Goal: Task Accomplishment & Management: Manage account settings

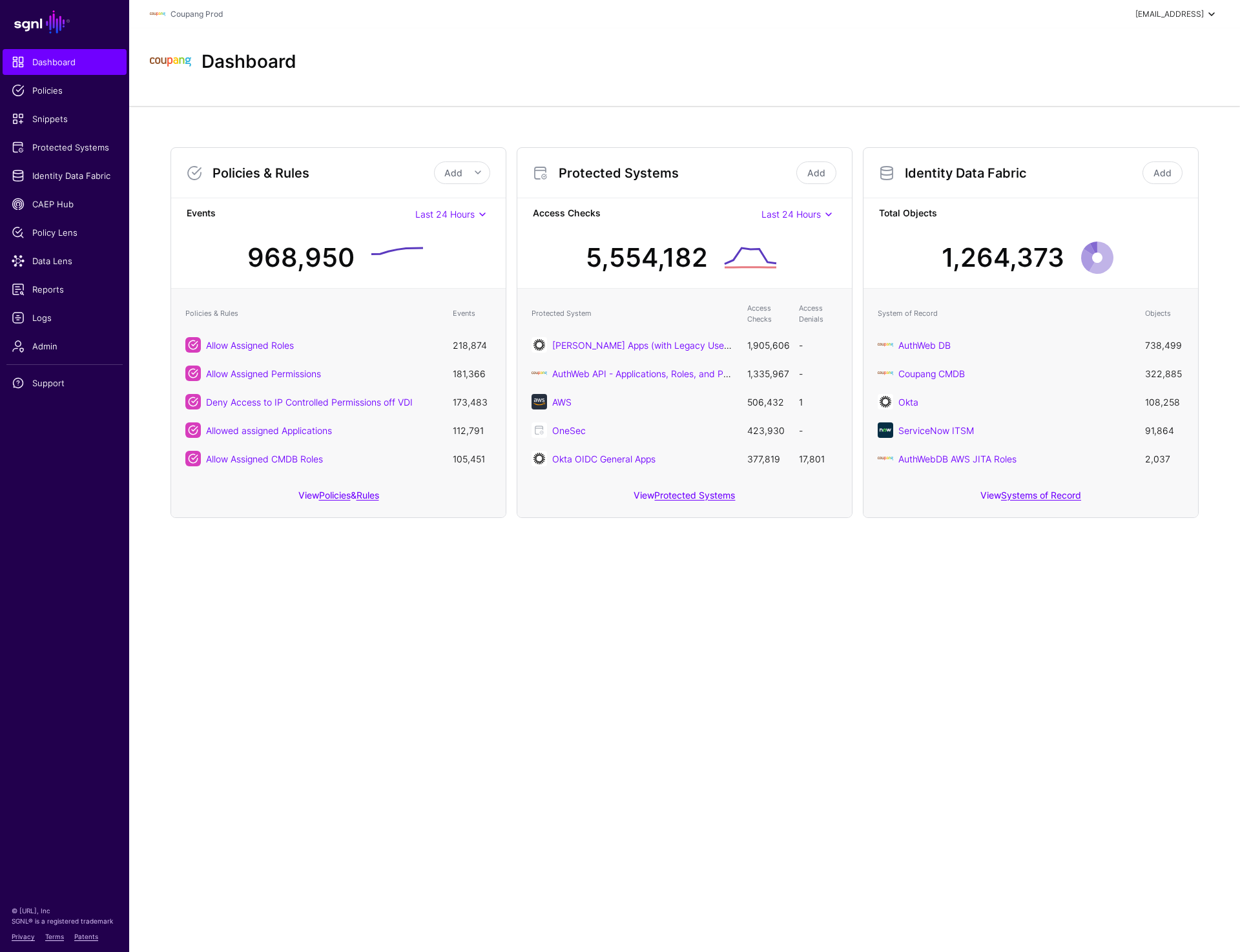
click at [1176, 19] on div "prashant+readonly@sgnl.ai" at bounding box center [1170, 14] width 69 height 12
click at [1113, 108] on div "Log out" at bounding box center [1116, 112] width 32 height 12
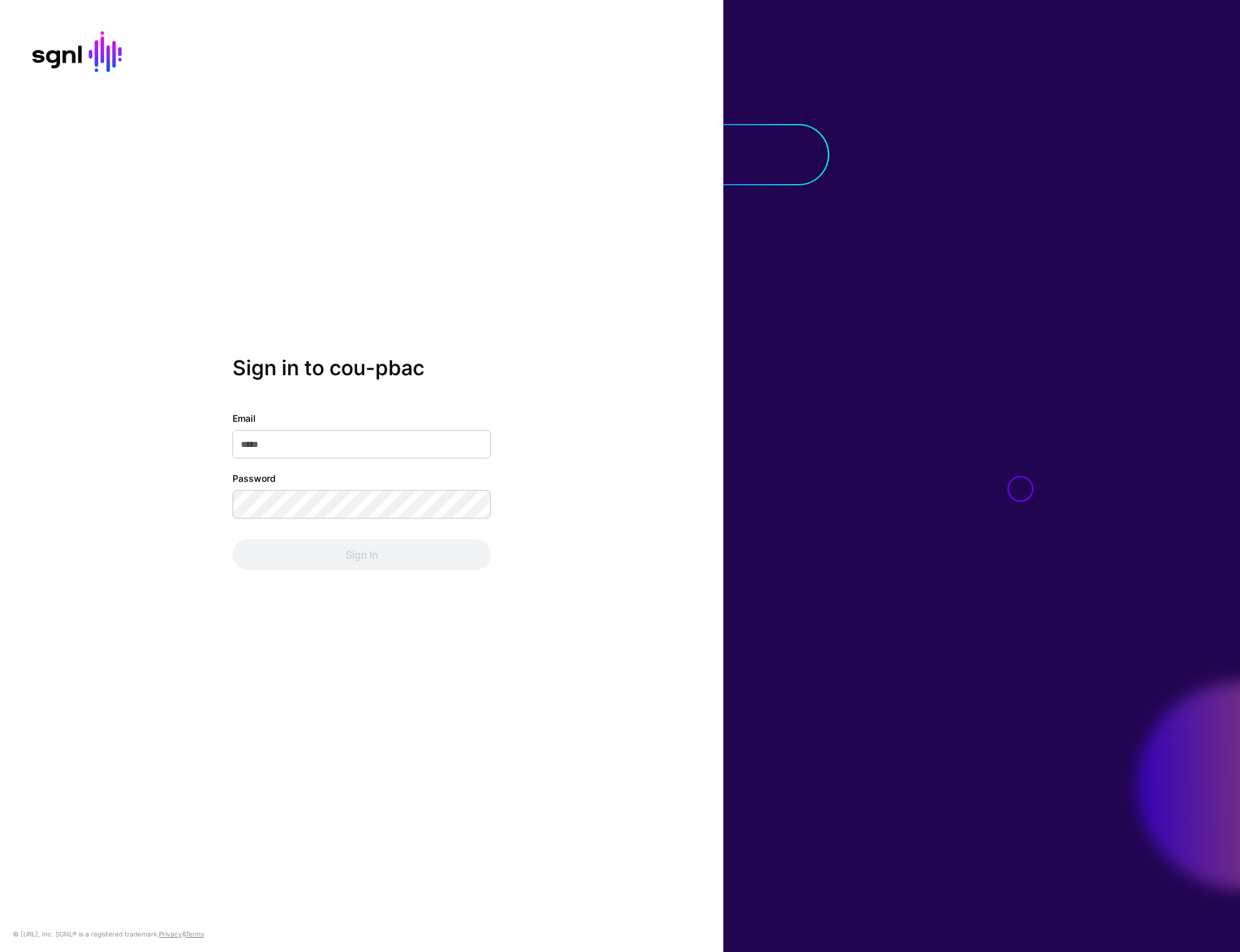
type input "**********"
click at [335, 546] on button "Sign In" at bounding box center [361, 554] width 258 height 31
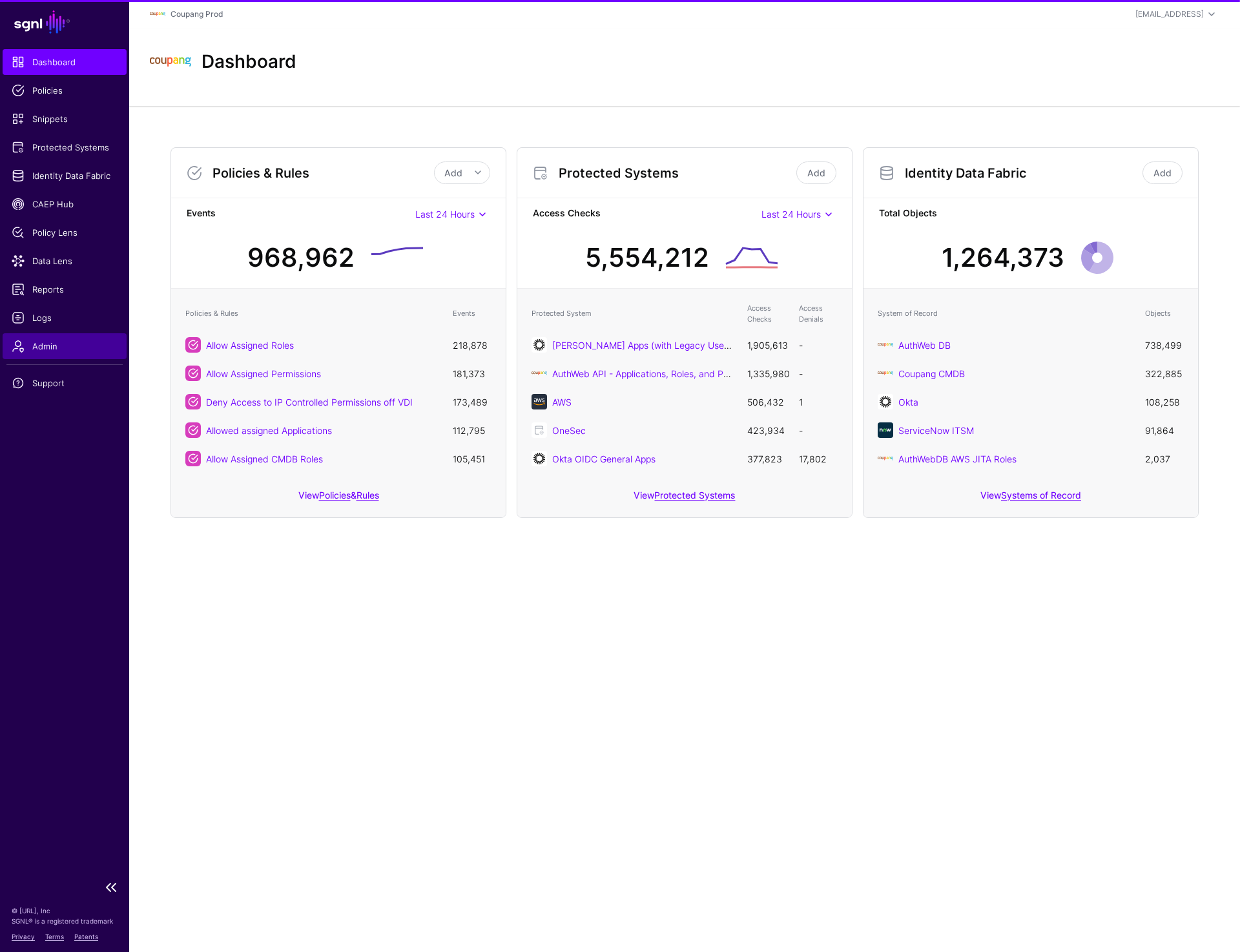
click at [55, 351] on span "Admin" at bounding box center [64, 346] width 106 height 13
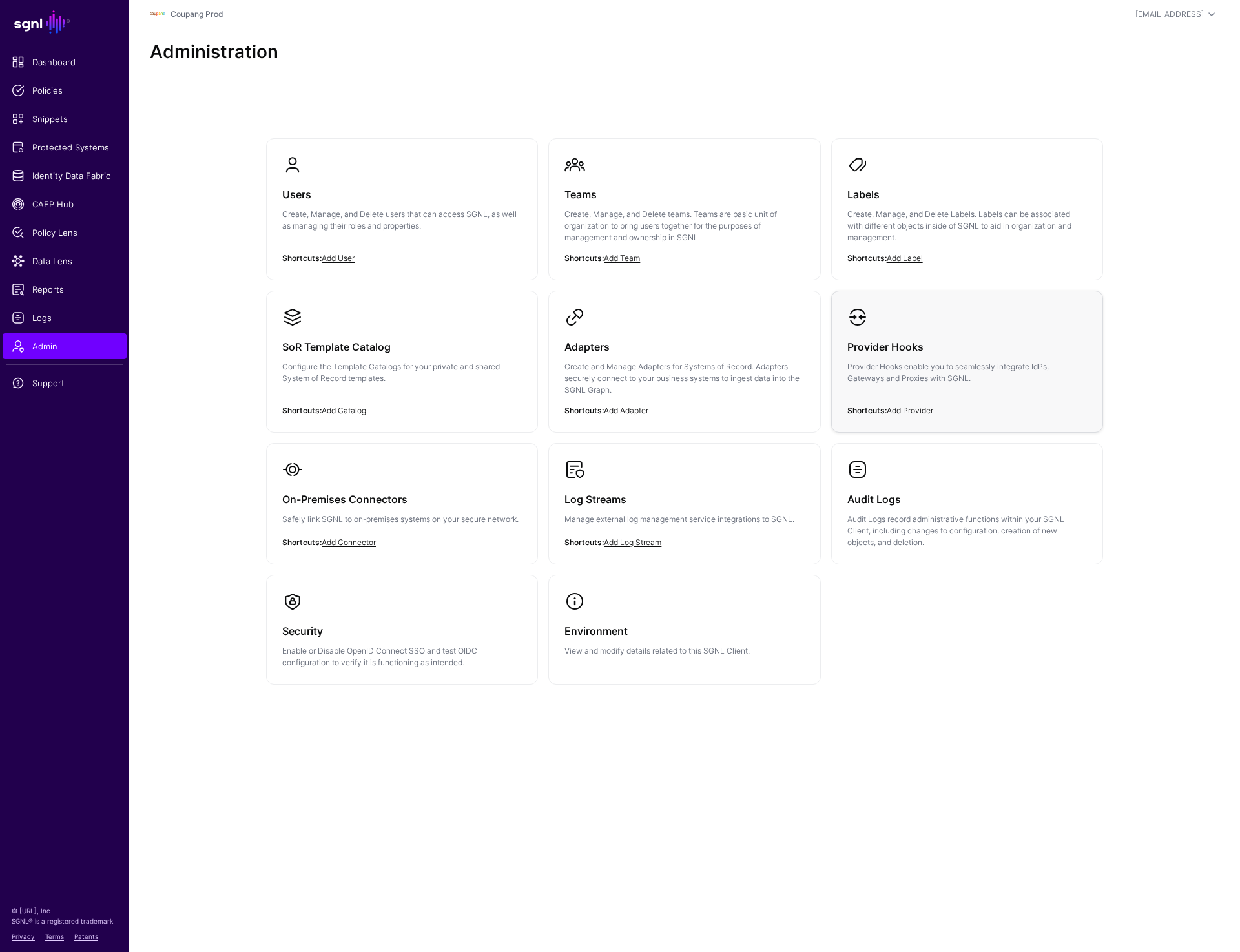
click at [903, 340] on h3 "Provider Hooks" at bounding box center [967, 347] width 240 height 18
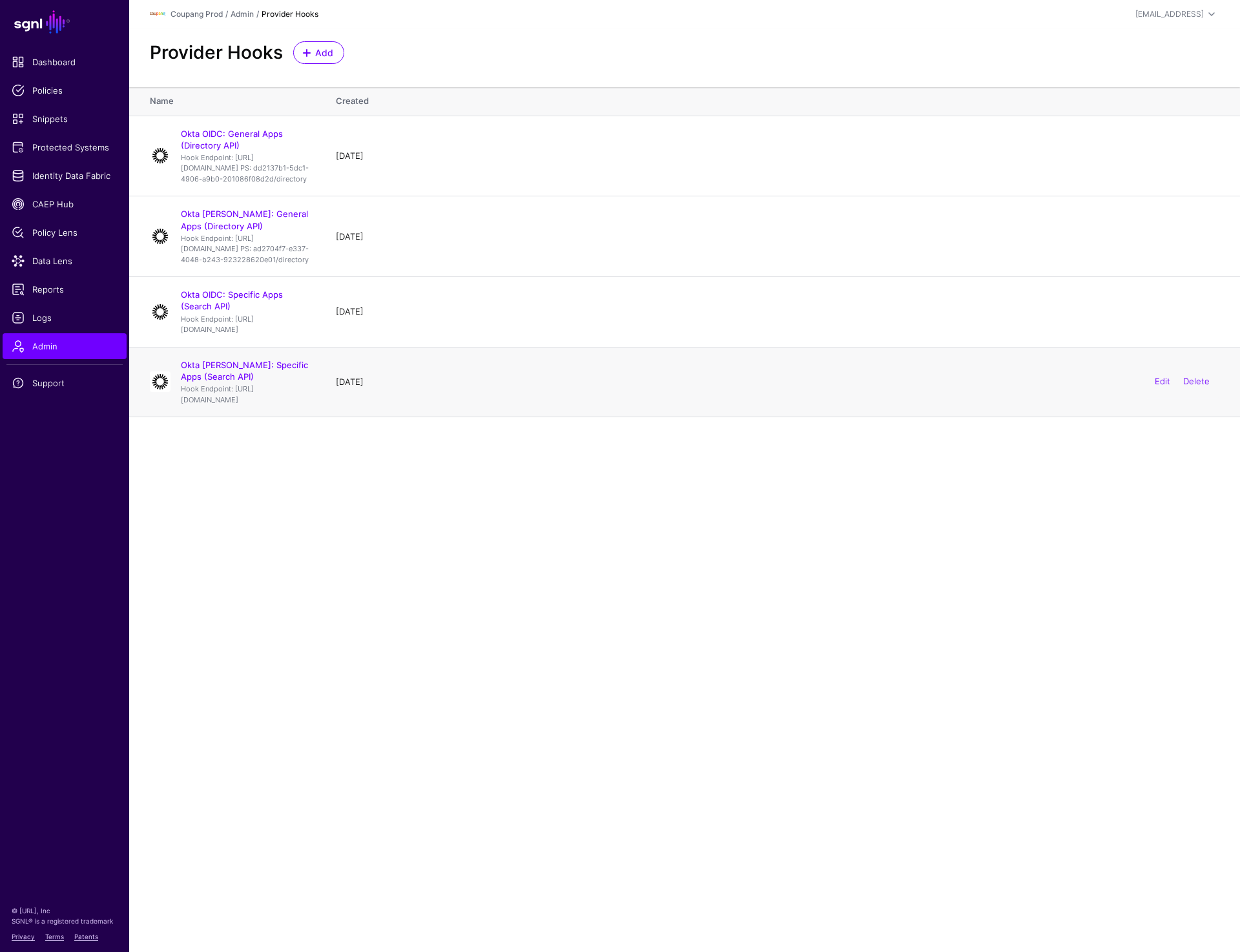
click at [290, 405] on p "Hook Endpoint: [URL][DOMAIN_NAME]" at bounding box center [245, 394] width 129 height 21
click at [289, 381] on link "Okta [PERSON_NAME]: Specific Apps (Search API)" at bounding box center [245, 371] width 127 height 22
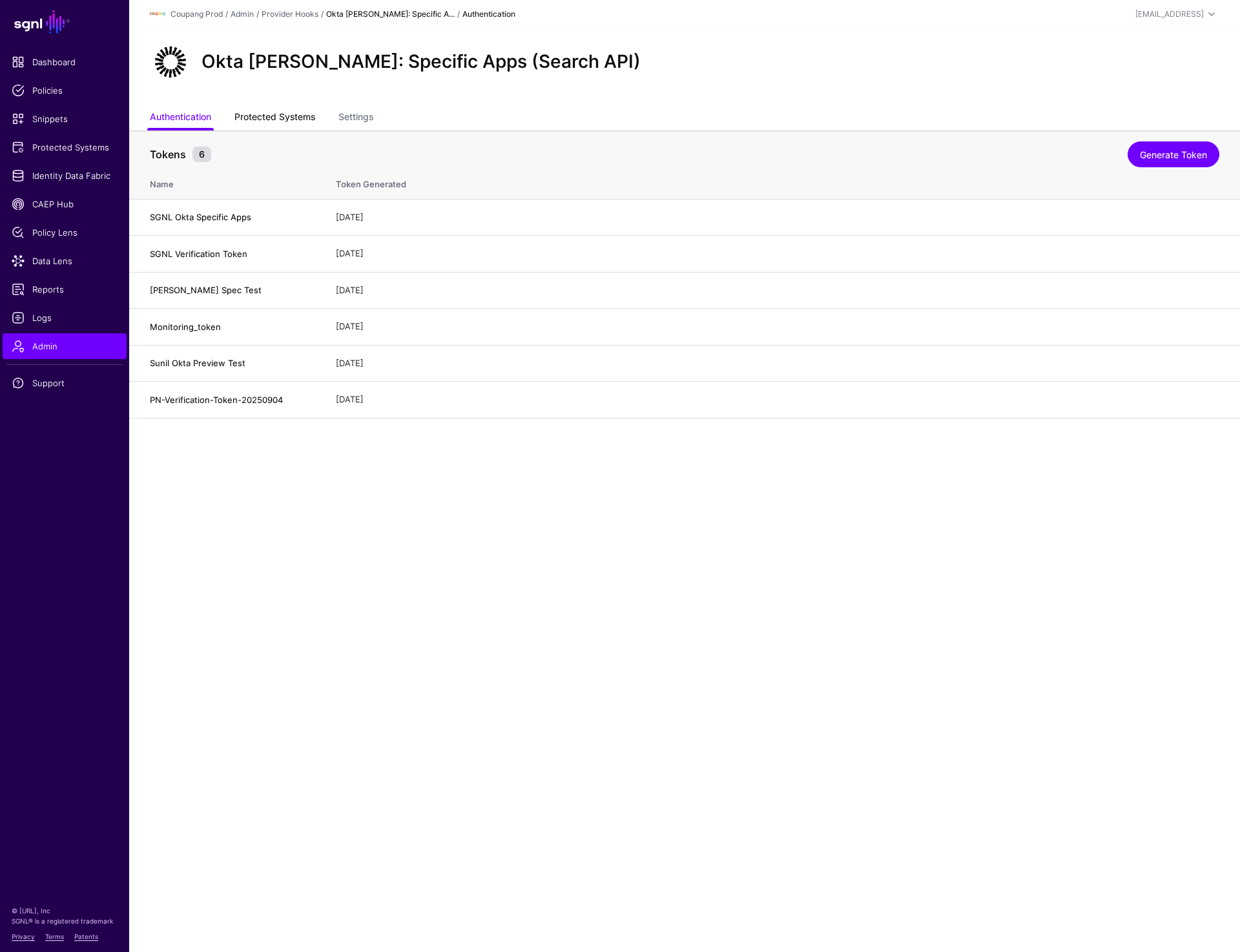
click at [295, 114] on link "Protected Systems" at bounding box center [275, 118] width 81 height 25
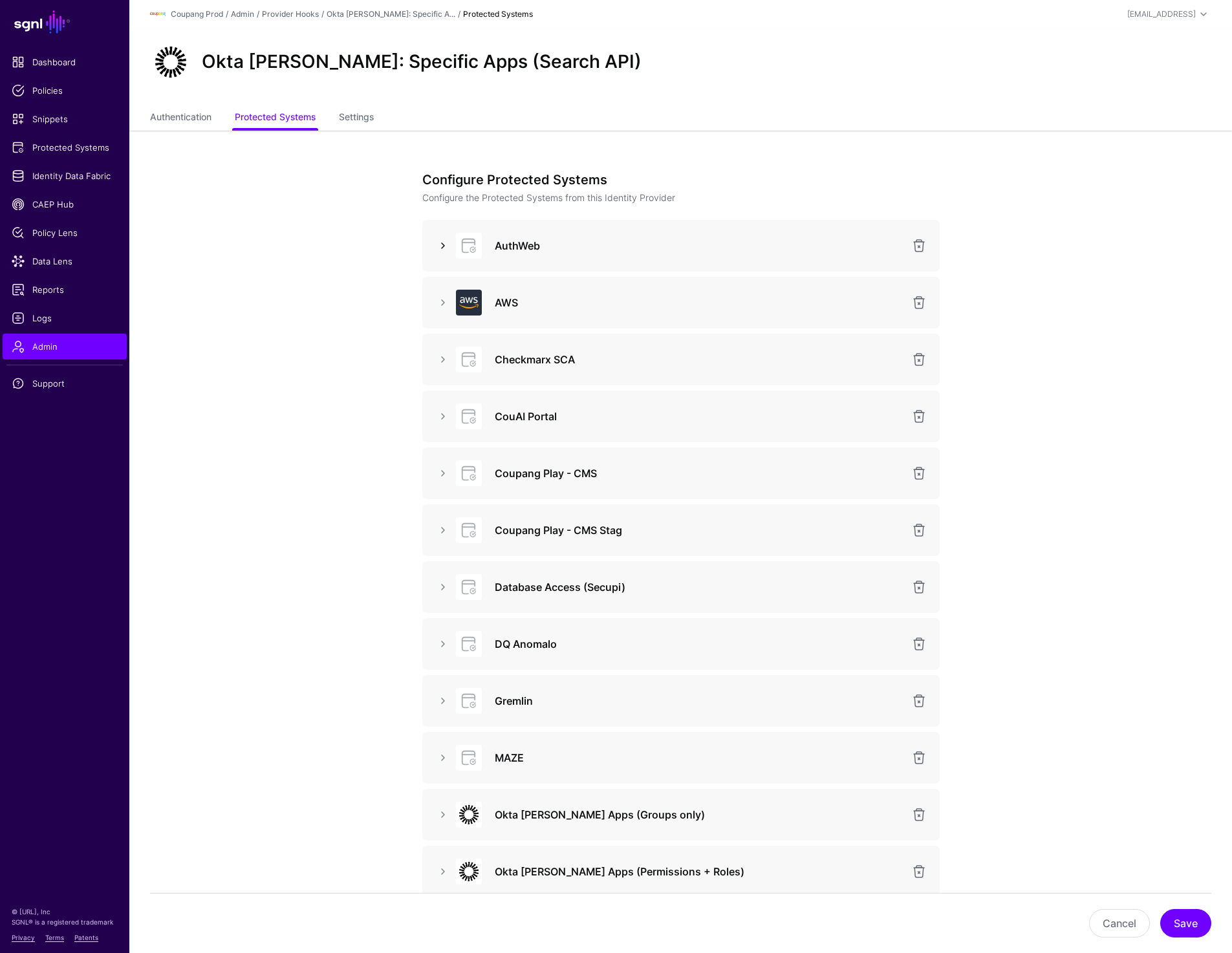
click at [445, 240] on link at bounding box center [443, 245] width 16 height 16
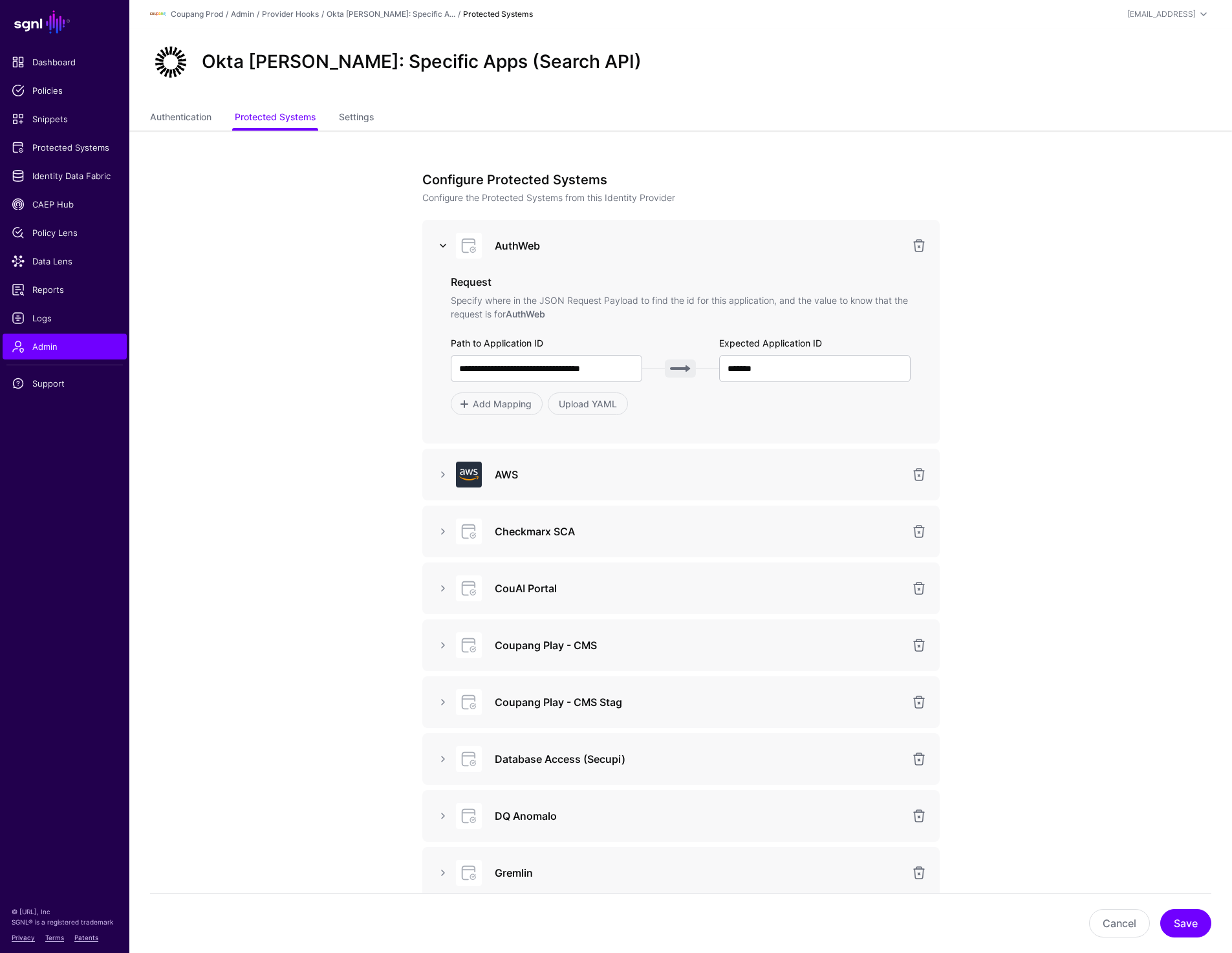
click at [445, 243] on link at bounding box center [443, 245] width 16 height 16
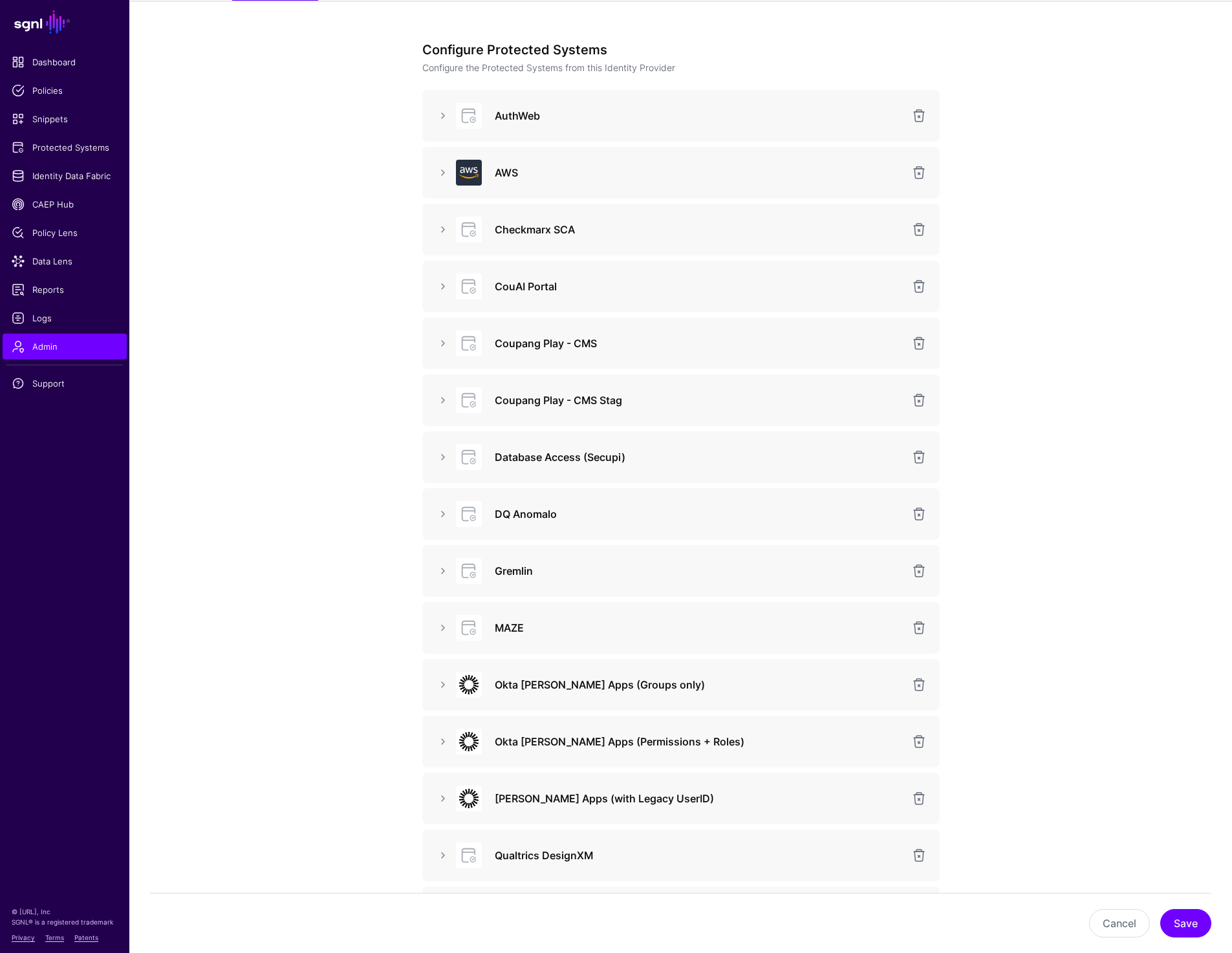
scroll to position [78, 0]
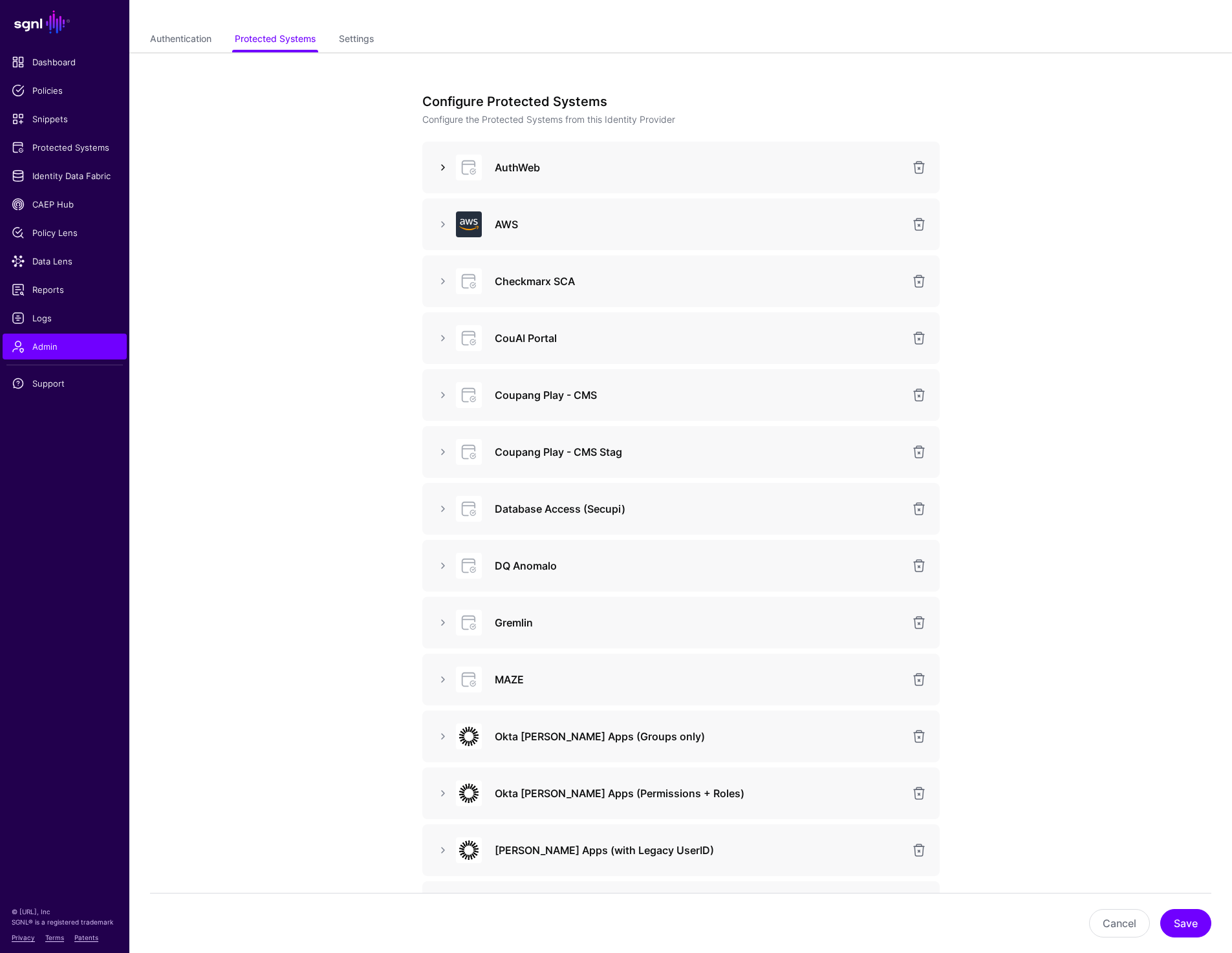
click at [447, 165] on link at bounding box center [443, 167] width 16 height 16
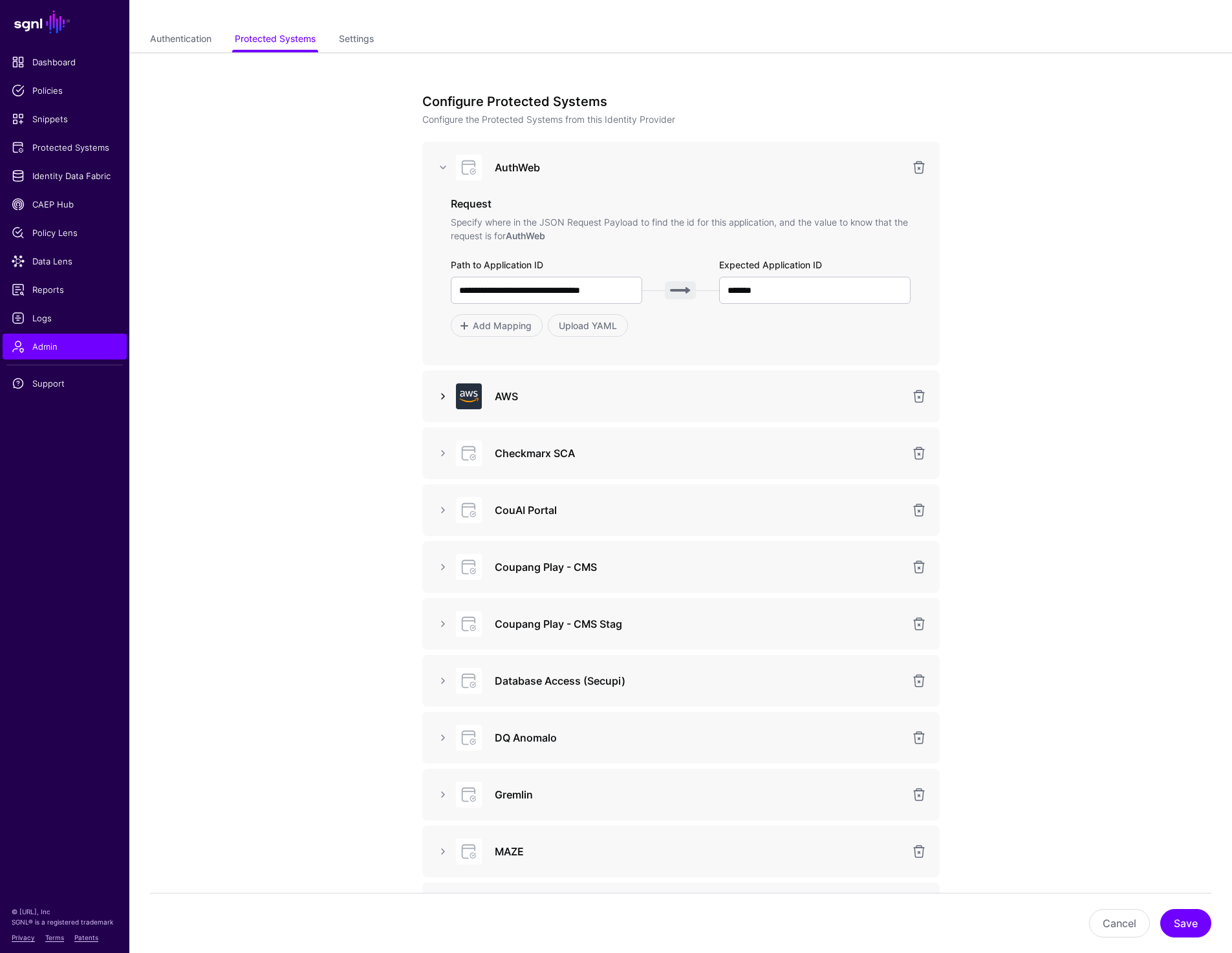
click at [449, 397] on link at bounding box center [443, 396] width 16 height 16
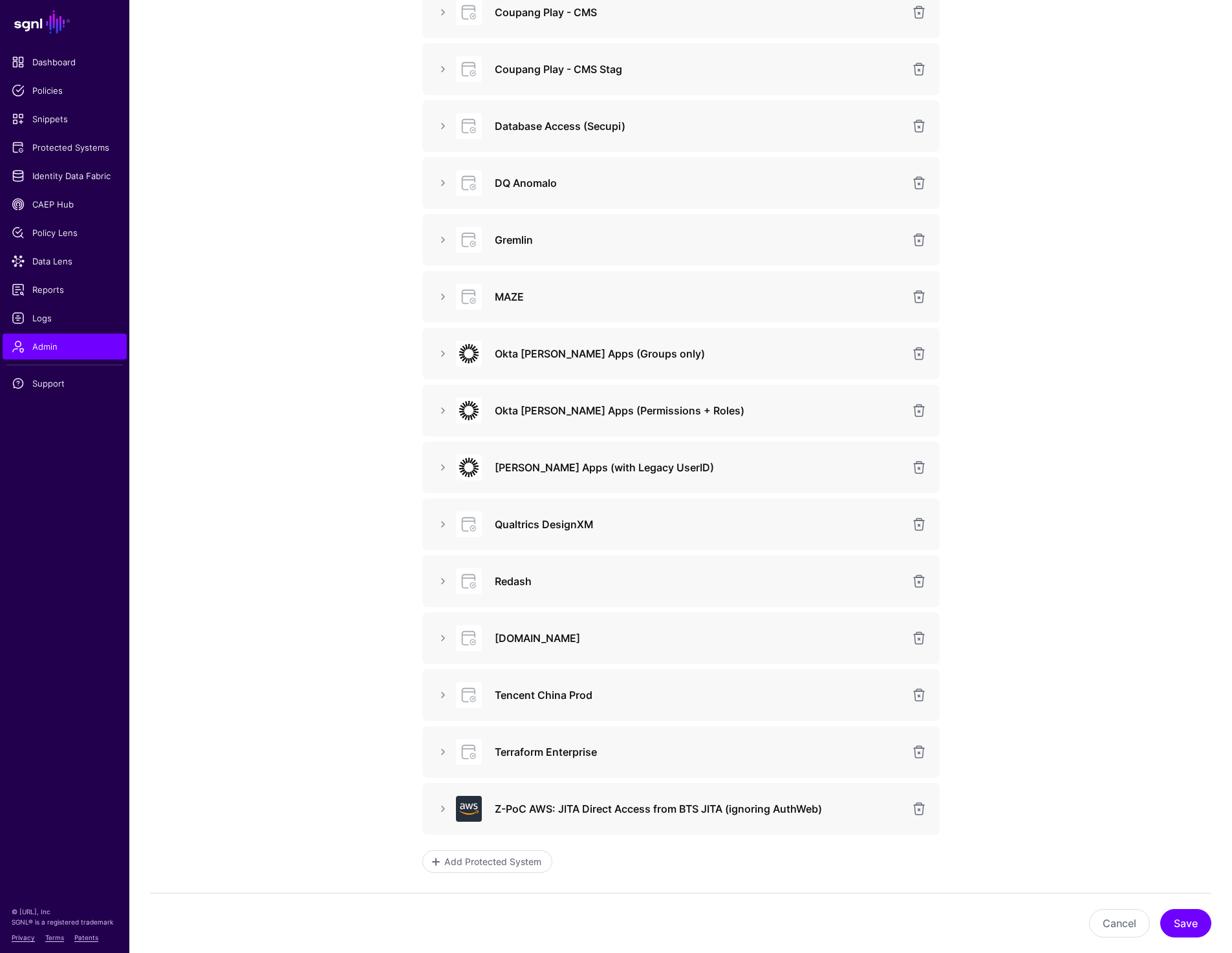
scroll to position [1392, 0]
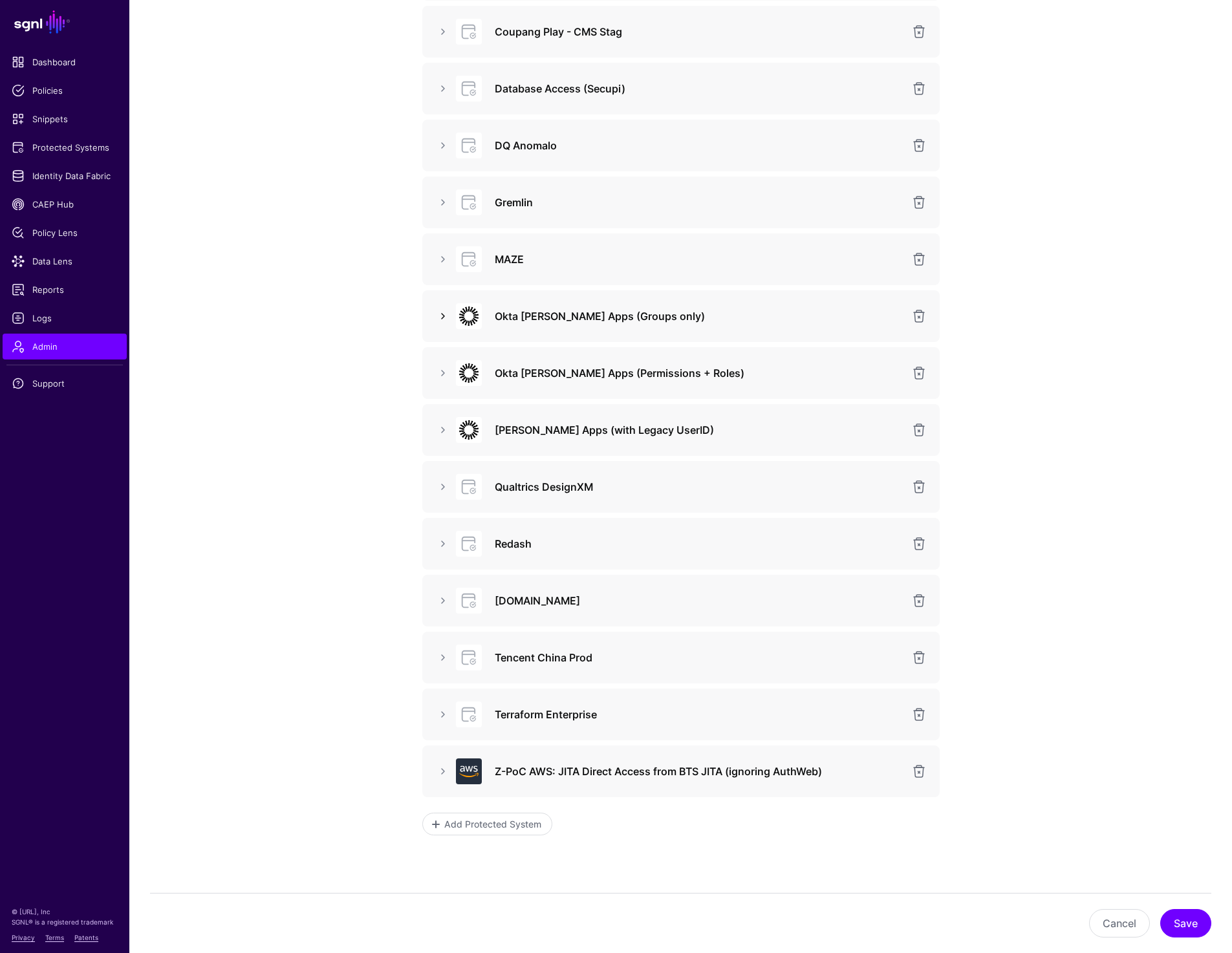
click at [442, 321] on link at bounding box center [443, 316] width 16 height 16
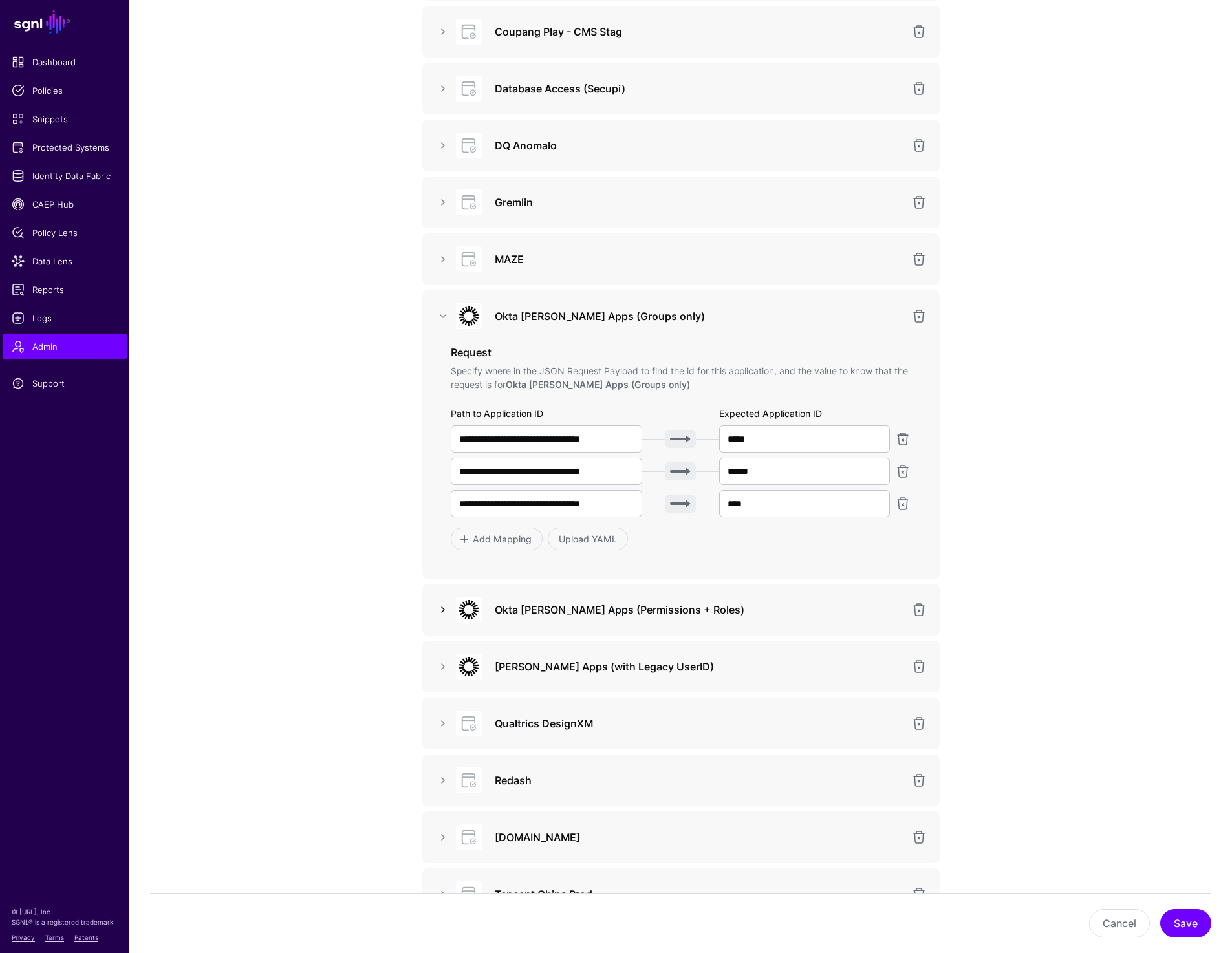
click at [442, 612] on link at bounding box center [443, 610] width 16 height 16
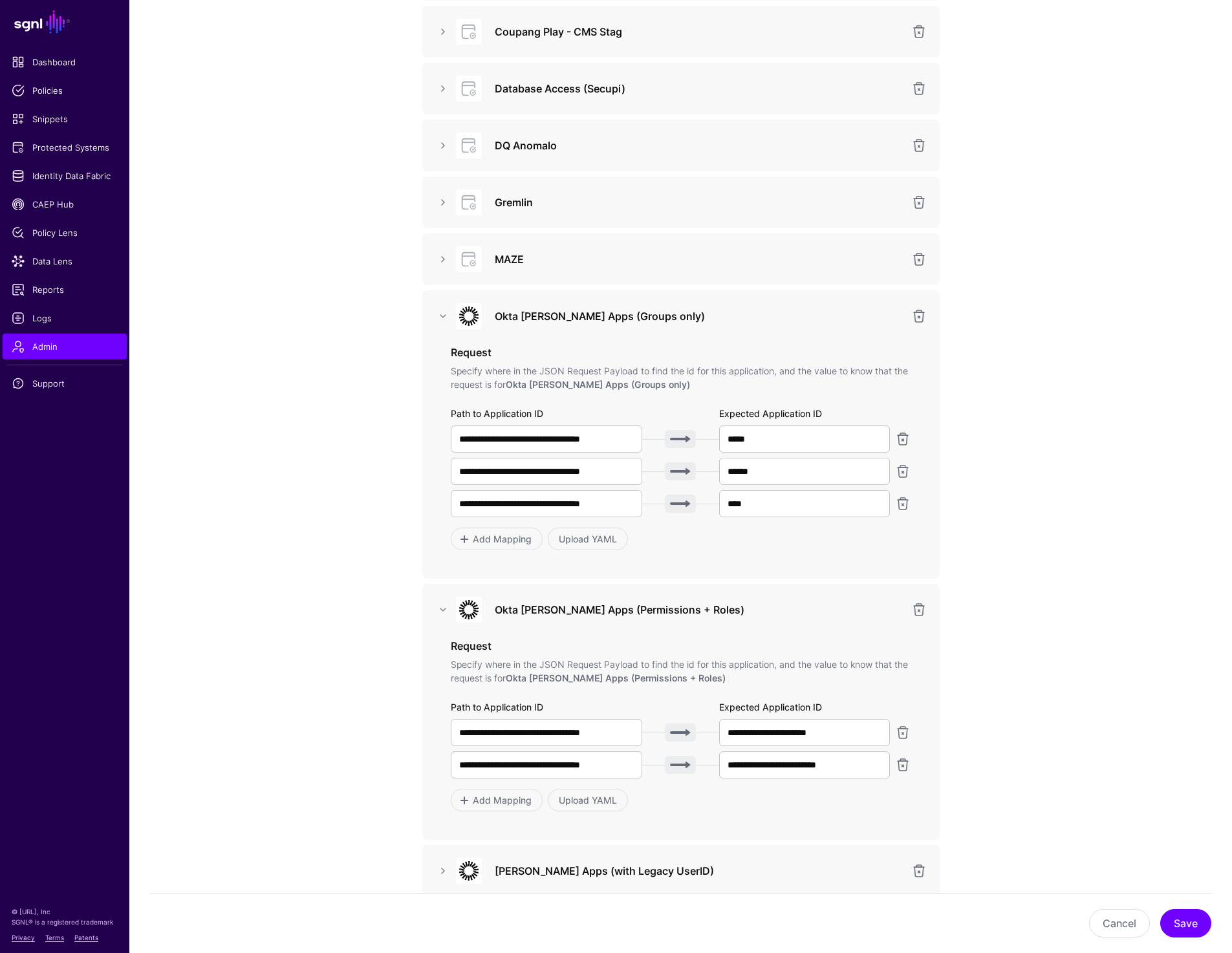
click at [282, 372] on app-admin-providers-item-integrations "**********" at bounding box center [681, 95] width 1103 height 2713
